Goal: Transaction & Acquisition: Register for event/course

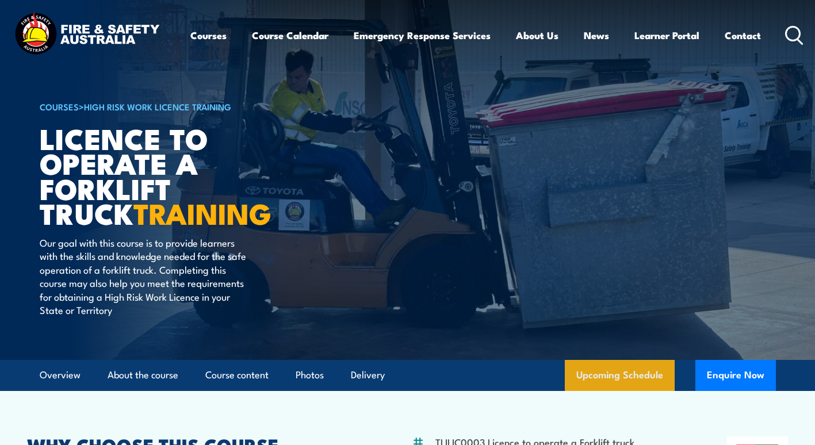
click at [631, 380] on link "Upcoming Schedule" at bounding box center [620, 375] width 110 height 31
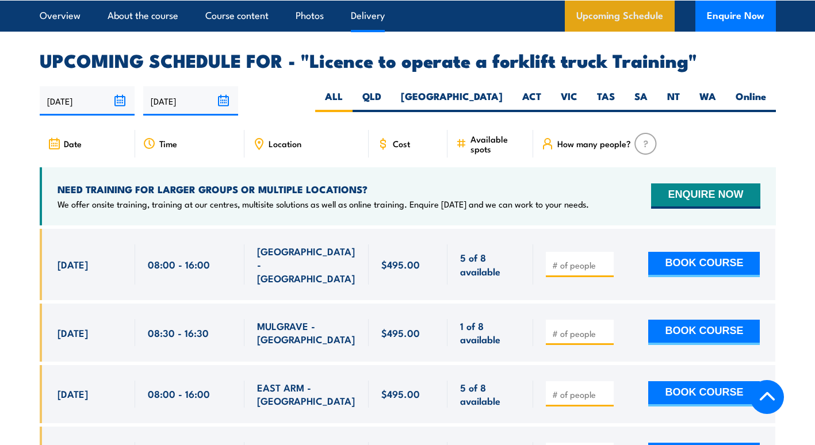
scroll to position [1916, 0]
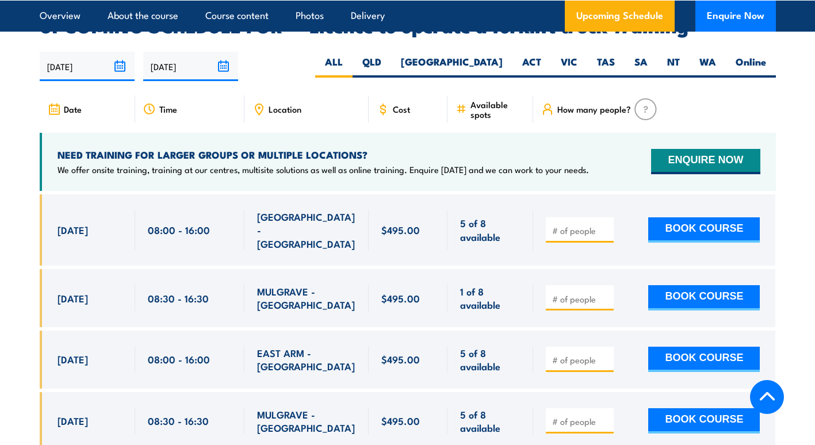
click at [283, 104] on span "Location" at bounding box center [285, 109] width 33 height 10
click at [261, 103] on icon at bounding box center [258, 109] width 13 height 13
click at [577, 55] on label "VIC" at bounding box center [569, 66] width 36 height 22
click at [577, 55] on input "VIC" at bounding box center [580, 58] width 7 height 7
radio input "true"
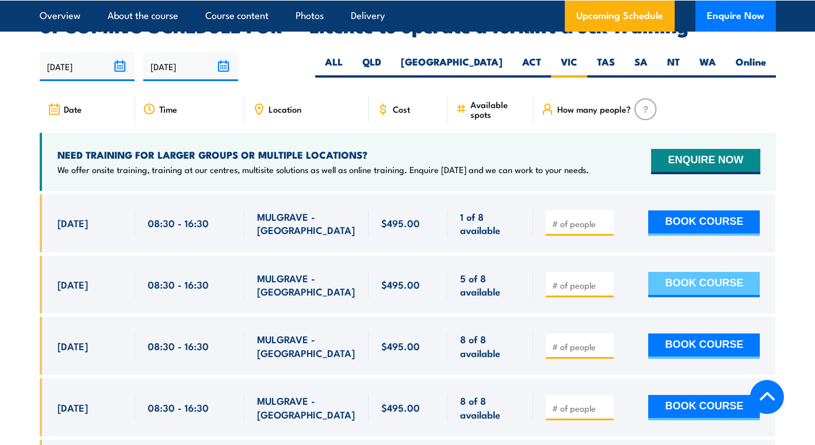
click at [723, 272] on button "BOOK COURSE" at bounding box center [704, 284] width 112 height 25
click at [580, 279] on input "number" at bounding box center [581, 285] width 58 height 12
type input "1"
click at [665, 272] on button "BOOK COURSE" at bounding box center [704, 284] width 112 height 25
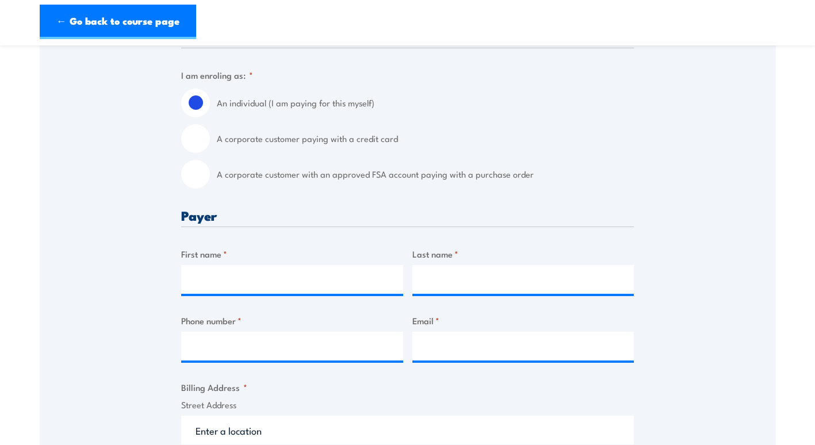
scroll to position [230, 0]
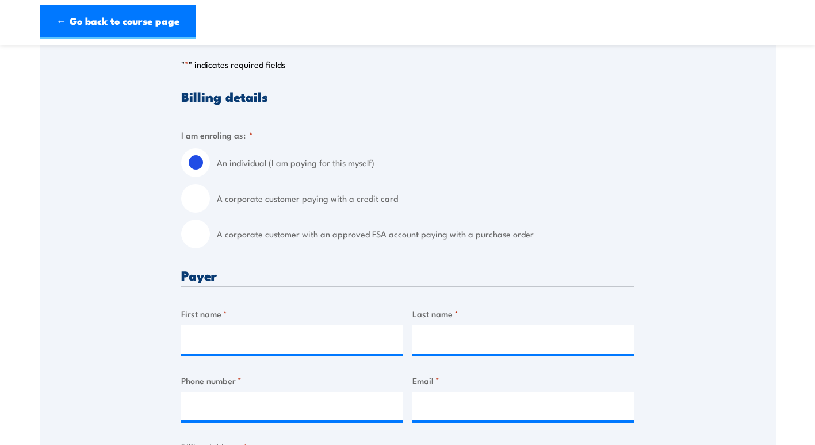
click at [190, 196] on input "A corporate customer paying with a credit card" at bounding box center [195, 198] width 29 height 29
radio input "true"
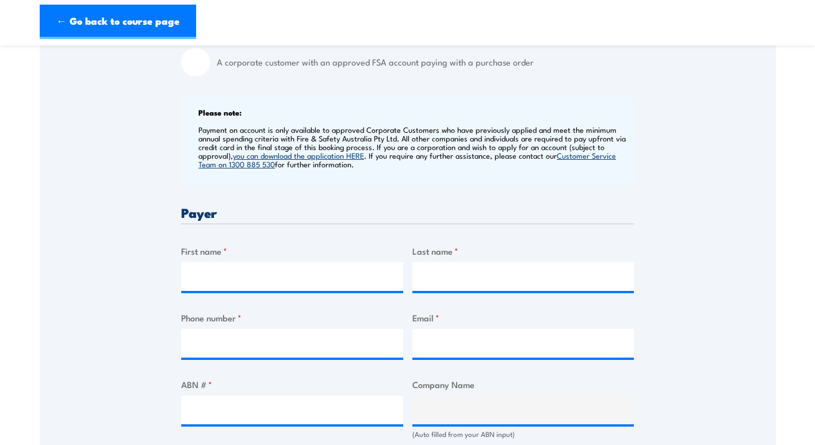
scroll to position [403, 0]
click at [283, 278] on input "First name *" at bounding box center [292, 276] width 222 height 29
type input "[PERSON_NAME]"
click at [443, 274] on input "Last name *" at bounding box center [523, 276] width 222 height 29
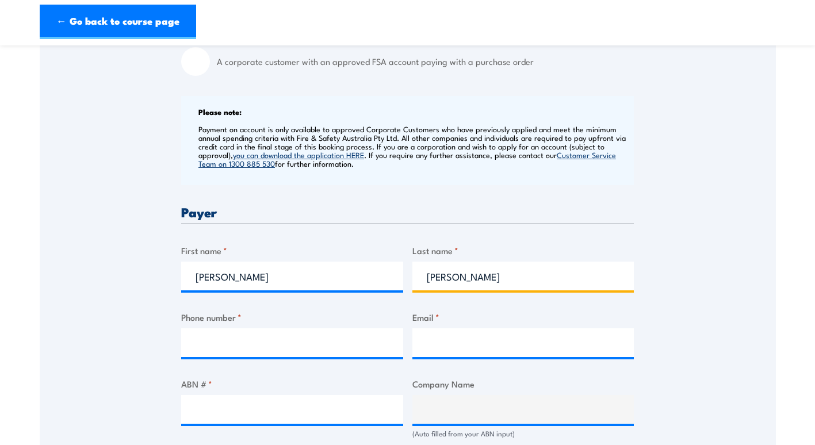
type input "[PERSON_NAME]"
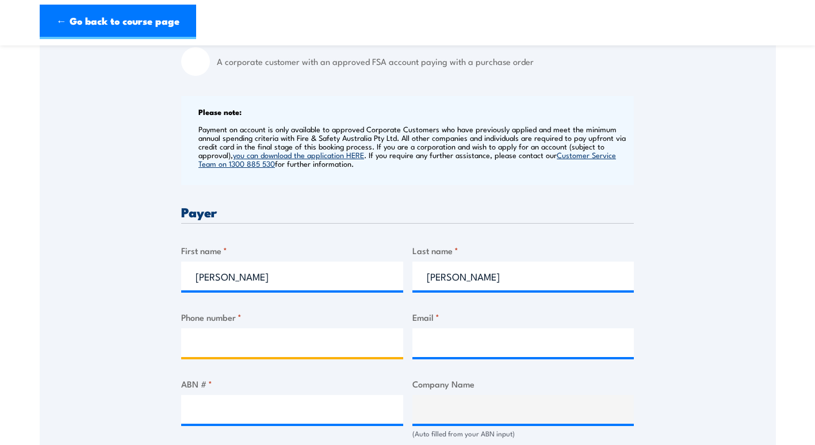
click at [239, 338] on input "Phone number *" at bounding box center [292, 342] width 222 height 29
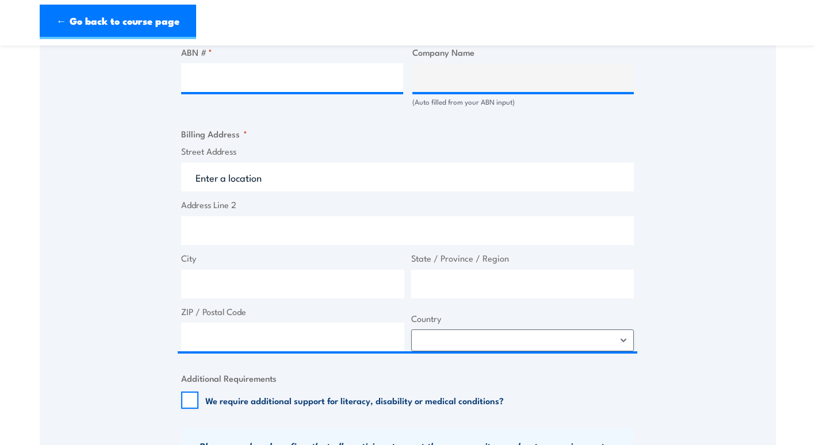
scroll to position [504, 0]
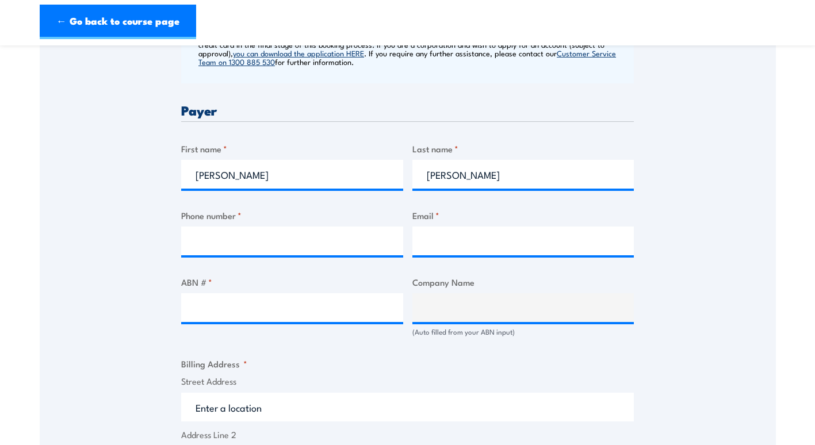
click at [259, 255] on div at bounding box center [292, 241] width 222 height 29
click at [265, 251] on input "Phone number *" at bounding box center [292, 241] width 222 height 29
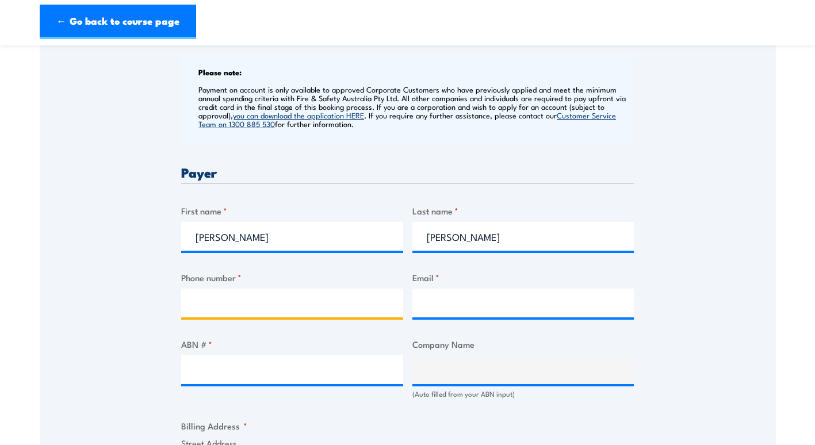
scroll to position [459, 0]
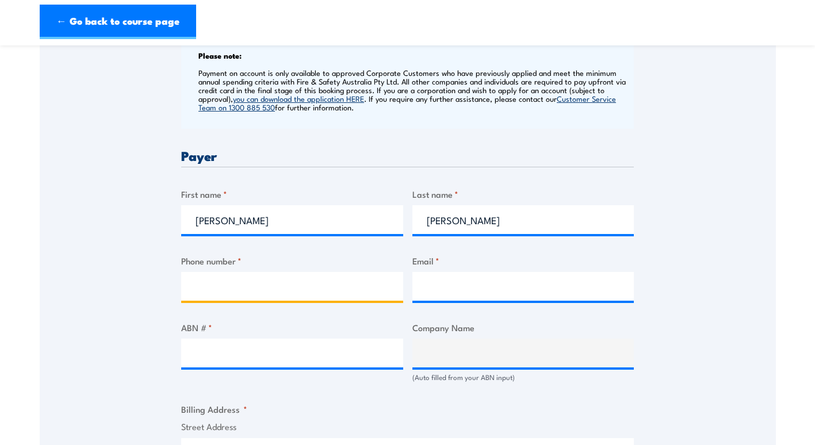
click at [288, 294] on input "Phone number *" at bounding box center [292, 286] width 222 height 29
click at [286, 294] on input "Phone number *" at bounding box center [292, 286] width 222 height 29
click at [394, 283] on input "Phone number *" at bounding box center [292, 286] width 222 height 29
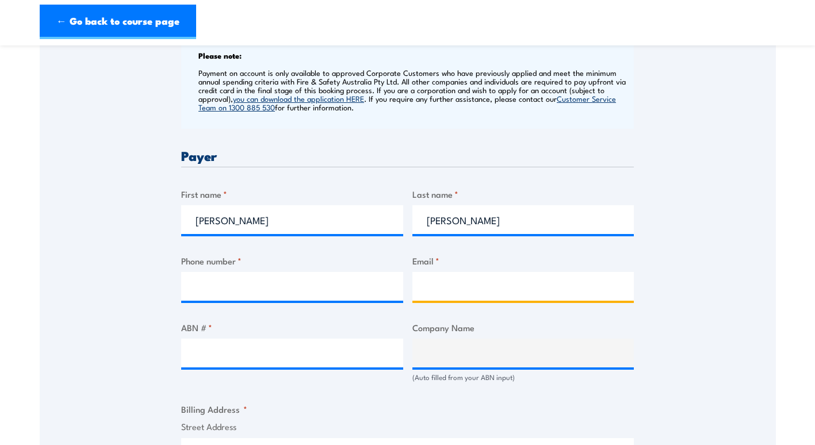
click at [492, 278] on input "Email *" at bounding box center [523, 286] width 222 height 29
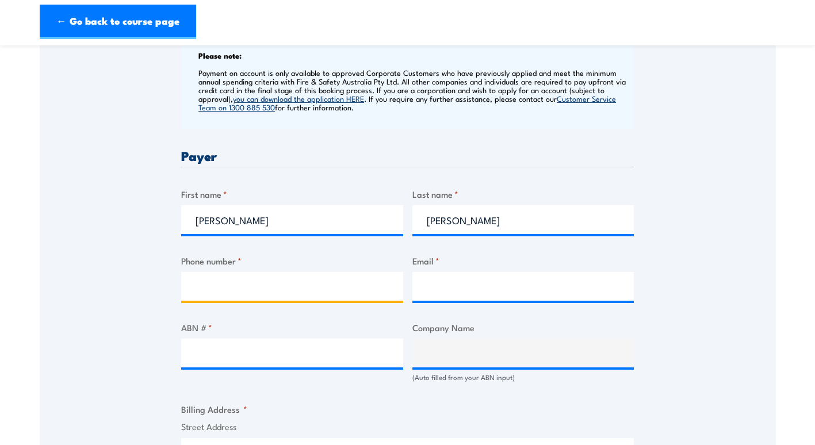
click at [334, 286] on input "Phone number *" at bounding box center [292, 286] width 222 height 29
type input "0403500605"
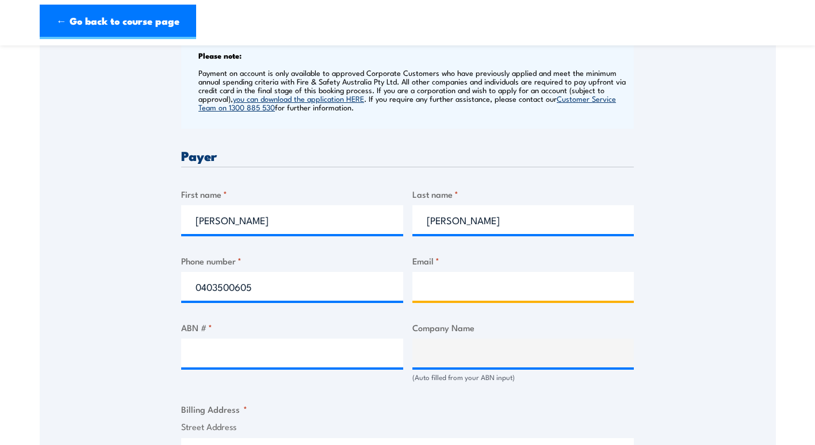
click at [463, 297] on input "Email *" at bounding box center [523, 286] width 222 height 29
type input "C"
type input "[PERSON_NAME][EMAIL_ADDRESS][DOMAIN_NAME]"
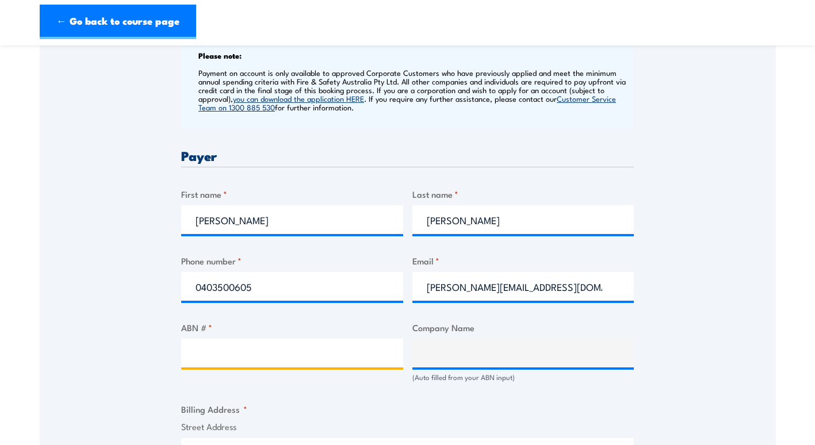
click at [289, 361] on input "ABN # *" at bounding box center [292, 353] width 222 height 29
type input "90665715766"
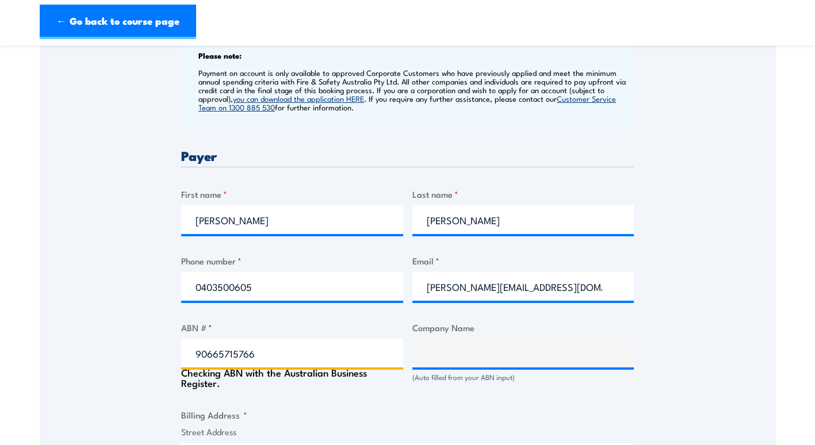
type input "CREATIVEPAK AUSTRALIA PTY LTD"
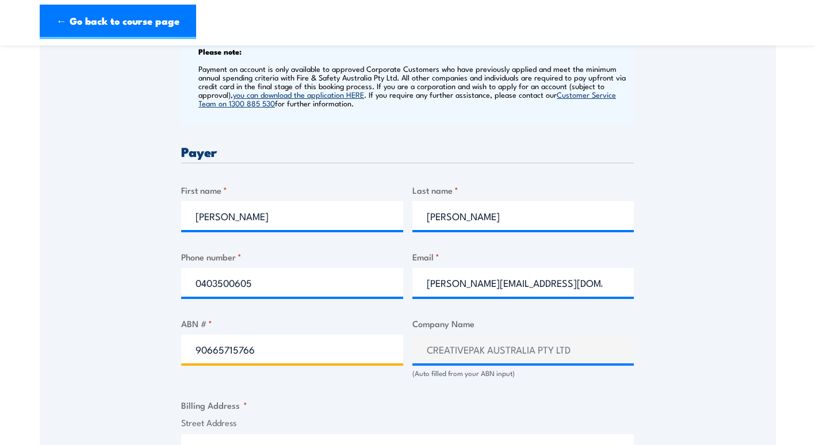
scroll to position [574, 0]
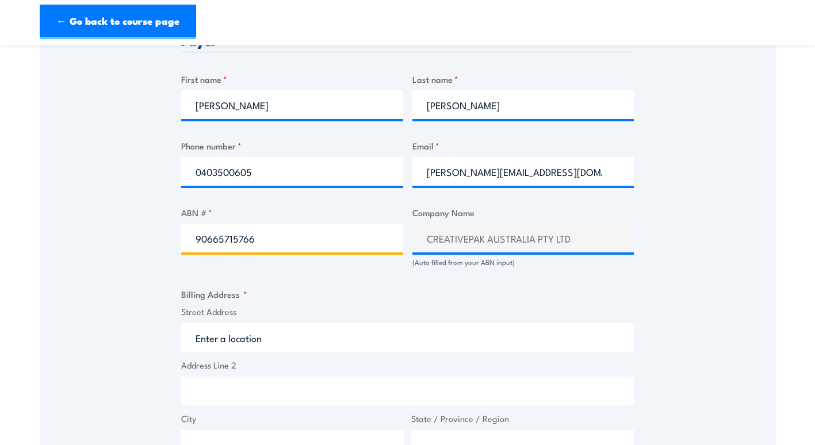
type input "90665715766"
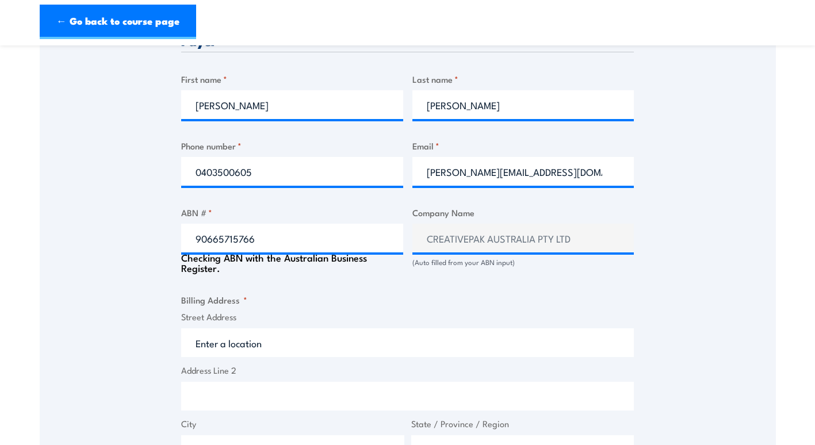
click at [306, 338] on input "Street Address" at bounding box center [407, 342] width 453 height 29
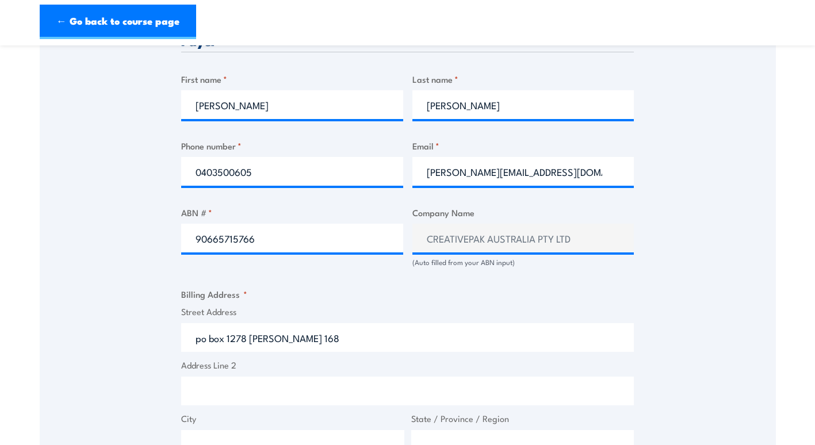
click at [346, 379] on input "Address Line 2" at bounding box center [407, 391] width 453 height 29
click at [341, 336] on input "po box 1278 [PERSON_NAME] 168" at bounding box center [407, 337] width 453 height 29
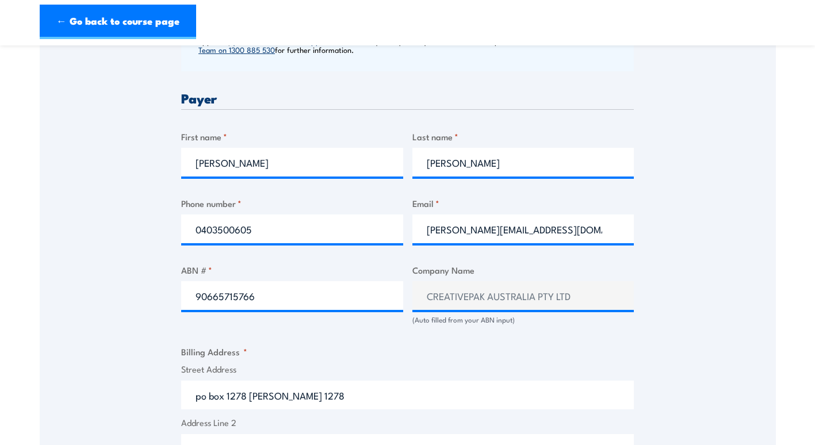
scroll to position [631, 0]
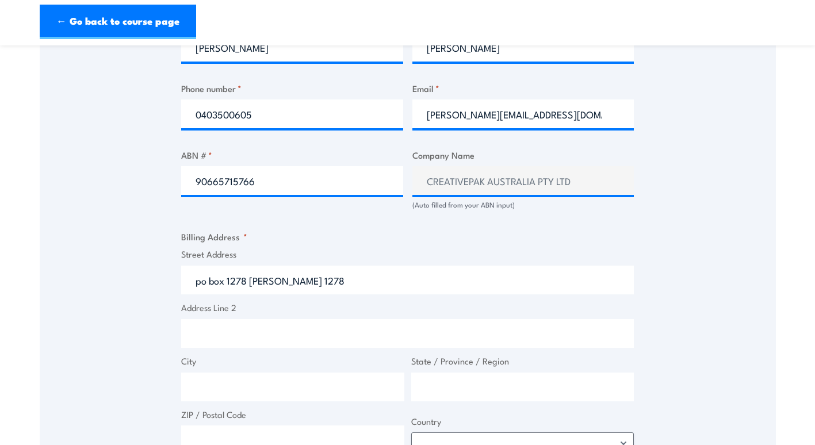
drag, startPoint x: 370, startPoint y: 278, endPoint x: 91, endPoint y: 270, distance: 279.0
click at [106, 277] on div "Speak to a specialist CALL [PHONE_NUMBER] CALL [PHONE_NUMBER] " * " indicates r…" at bounding box center [408, 231] width 736 height 1326
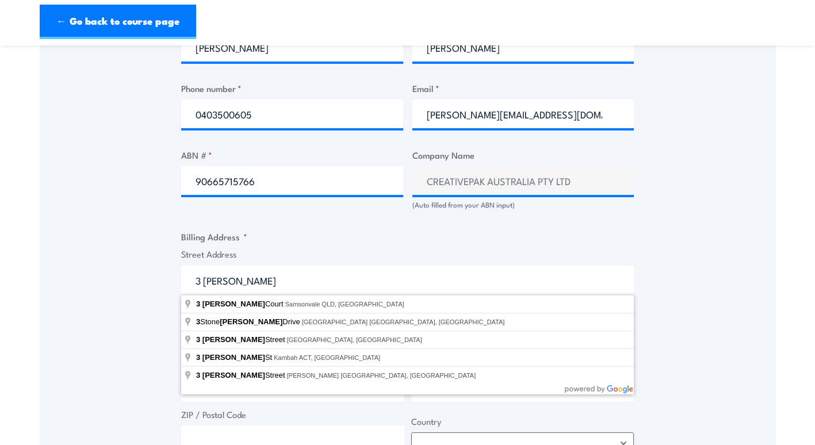
click at [266, 281] on input "3 [PERSON_NAME]" at bounding box center [407, 280] width 453 height 29
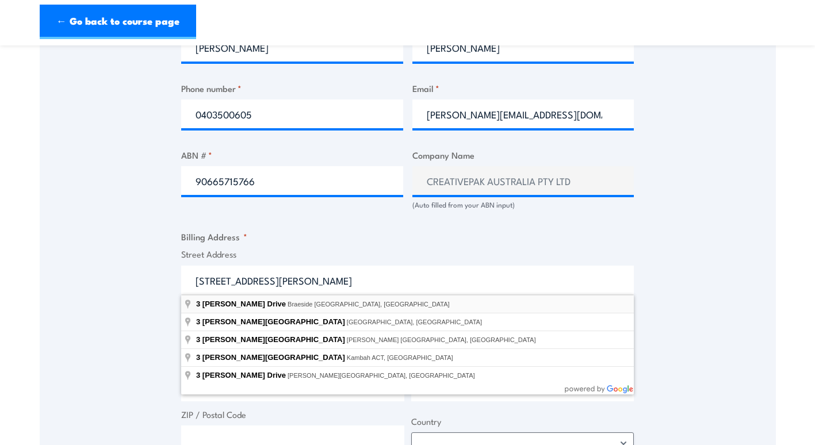
type input "[STREET_ADDRESS][PERSON_NAME]"
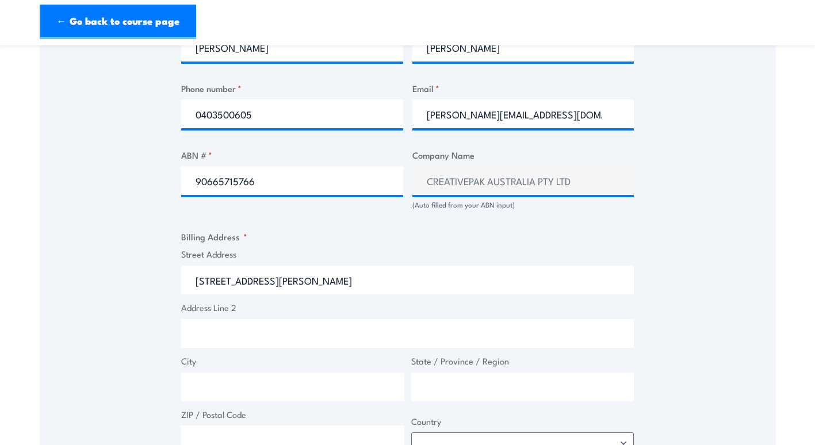
type input "3 [PERSON_NAME] Dr"
type input "Braeside"
type input "Victoria"
type input "3195"
select select "[GEOGRAPHIC_DATA]"
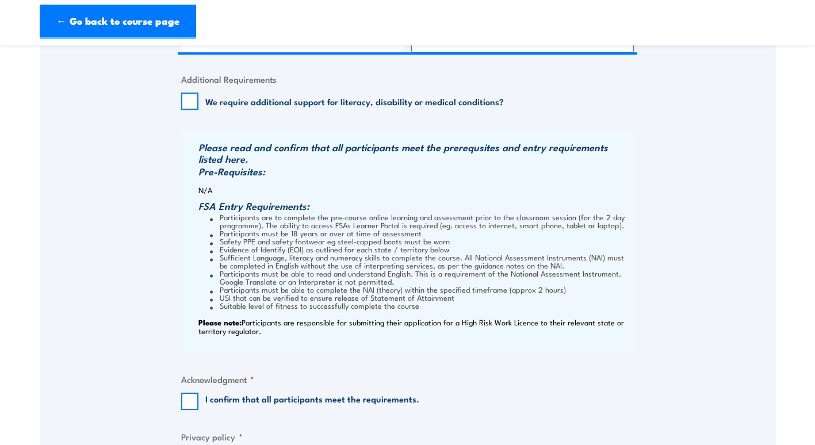
scroll to position [1034, 0]
click at [188, 404] on input "I confirm that all participants meet the requirements." at bounding box center [189, 400] width 17 height 17
checkbox input "true"
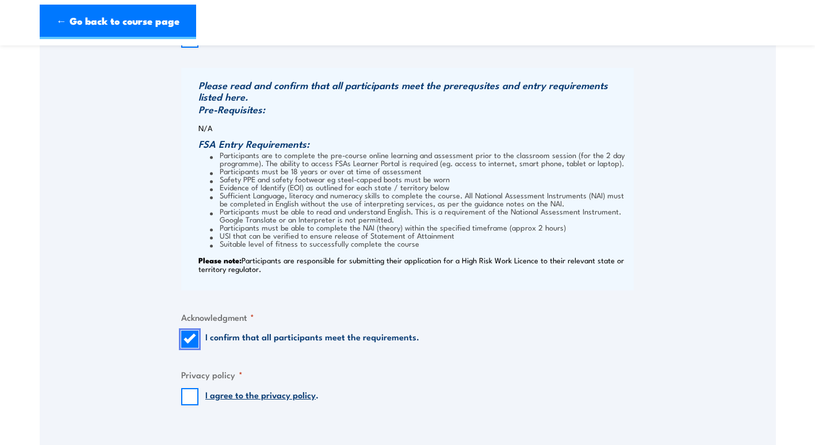
scroll to position [1264, 0]
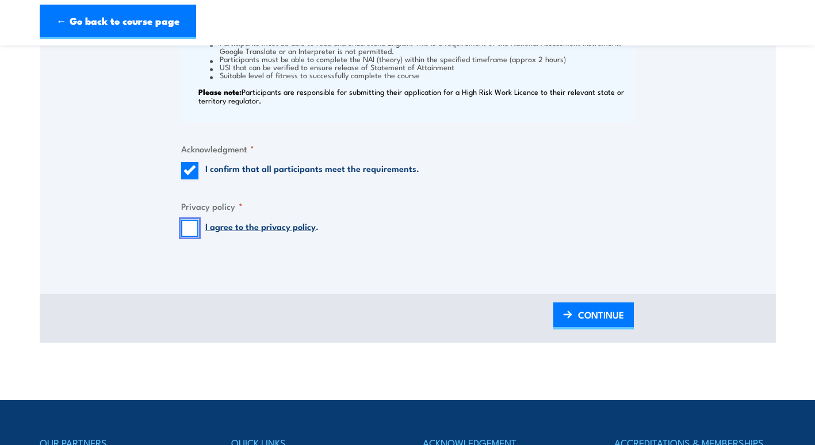
click at [186, 229] on input "I agree to the privacy policy ." at bounding box center [189, 228] width 17 height 17
checkbox input "true"
click at [599, 306] on span "CONTINUE" at bounding box center [601, 315] width 46 height 30
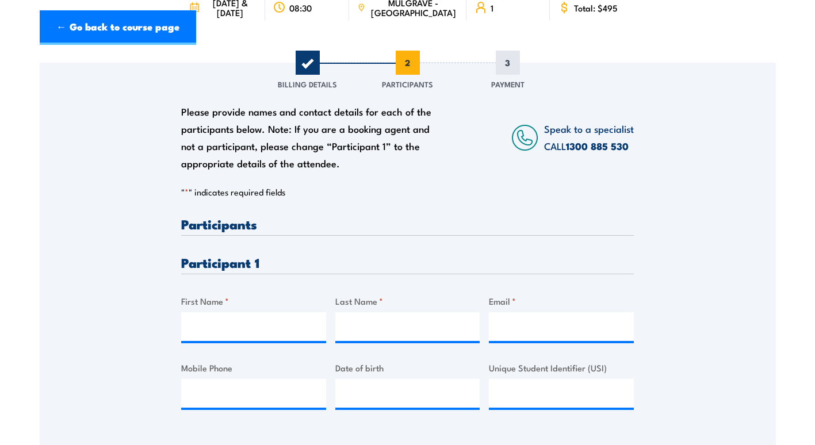
scroll to position [0, 0]
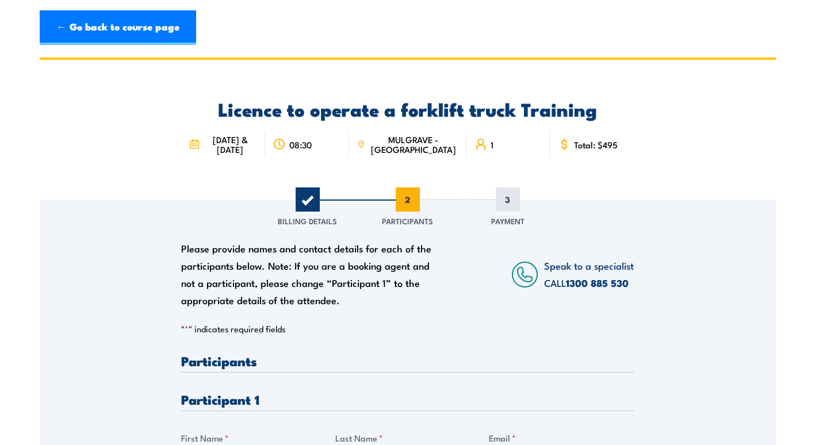
click at [791, 329] on section "Licence to operate a forklift truck Training 08:30" at bounding box center [407, 354] width 815 height 593
